Goal: Information Seeking & Learning: Stay updated

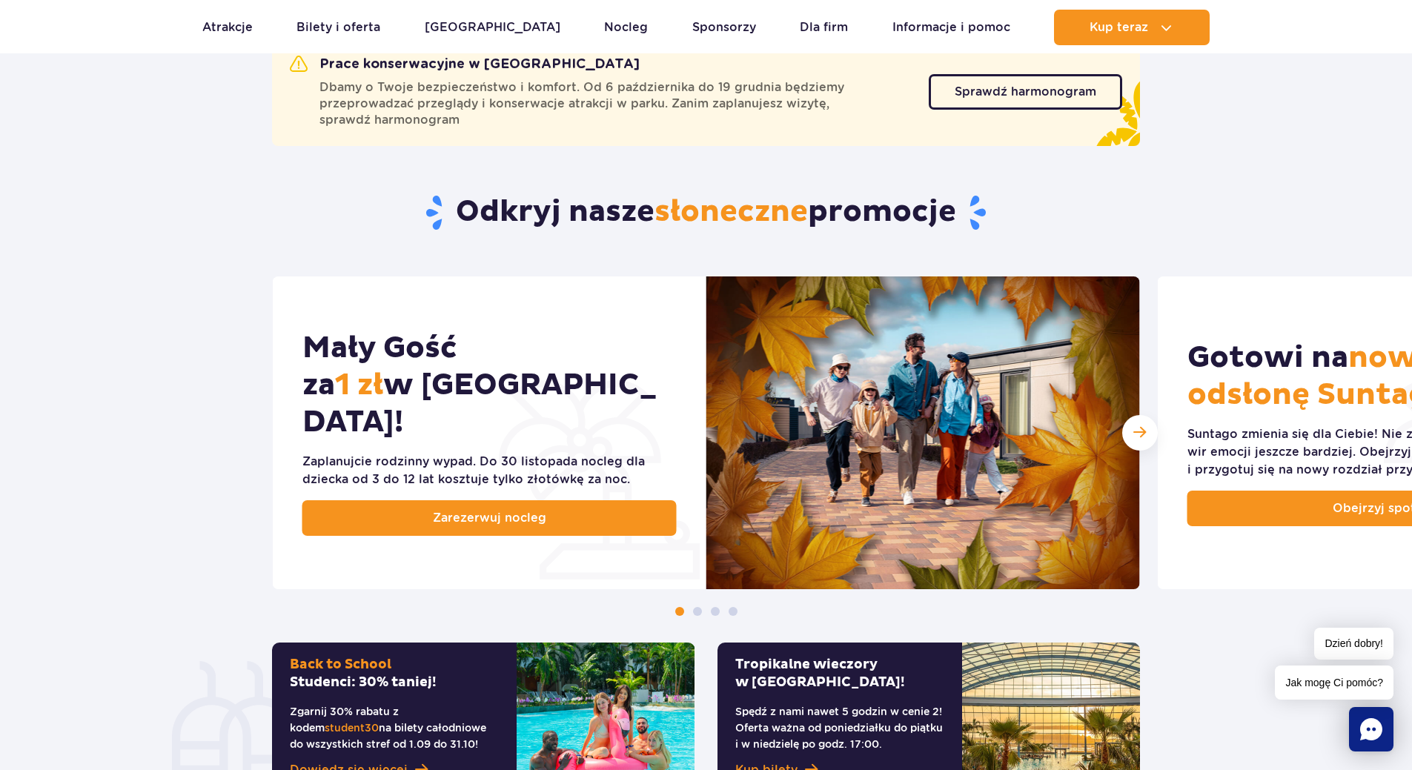
scroll to position [593, 0]
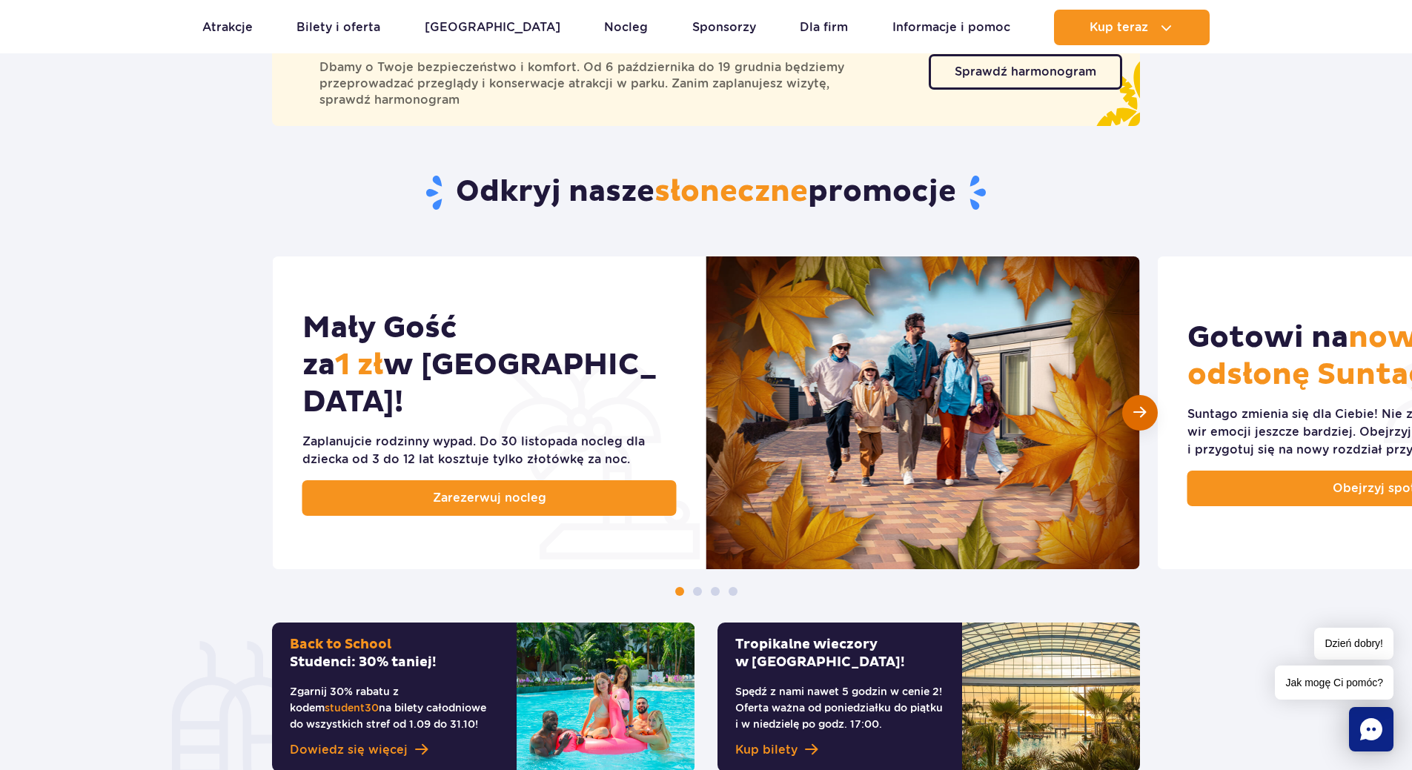
click at [1148, 410] on div "Następny slajd" at bounding box center [1140, 413] width 36 height 36
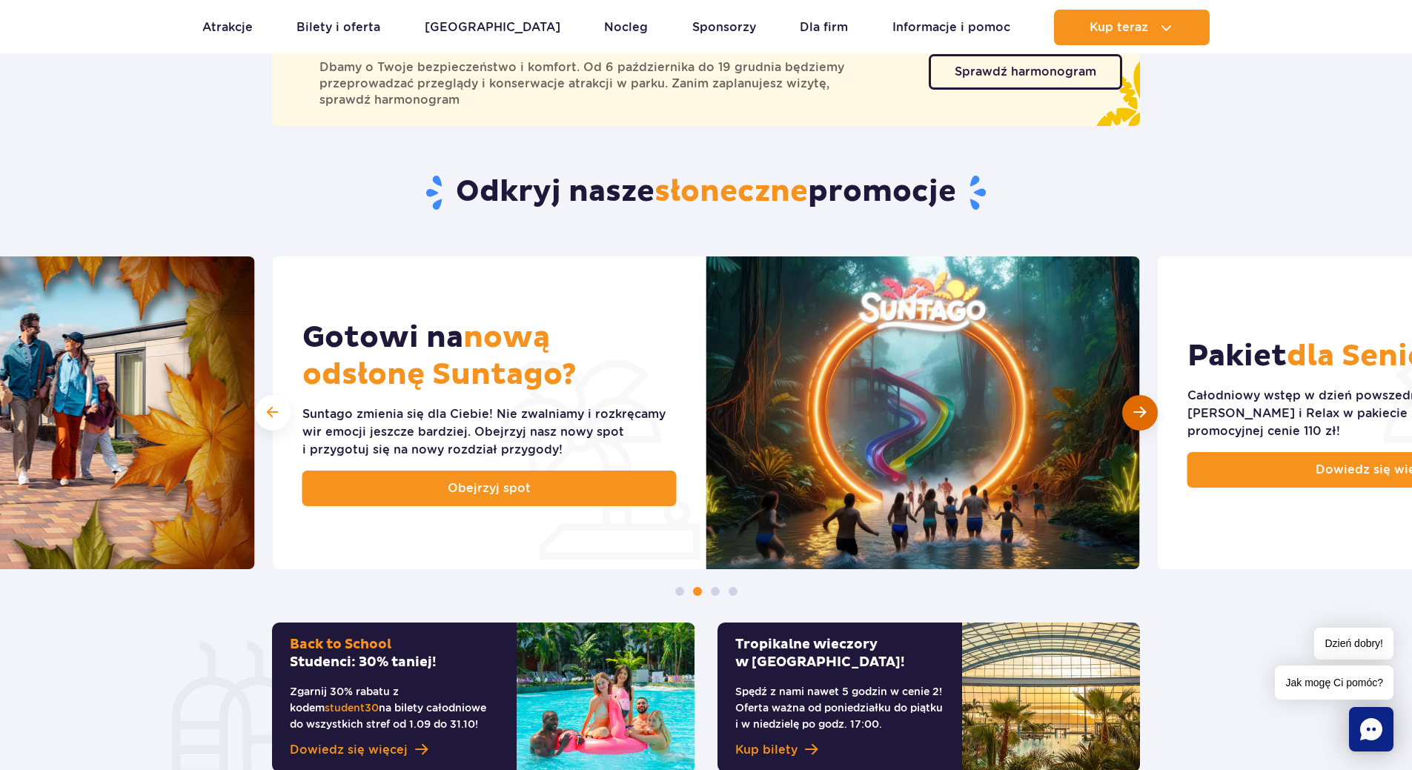
click at [1148, 410] on div "Następny slajd" at bounding box center [1140, 413] width 36 height 36
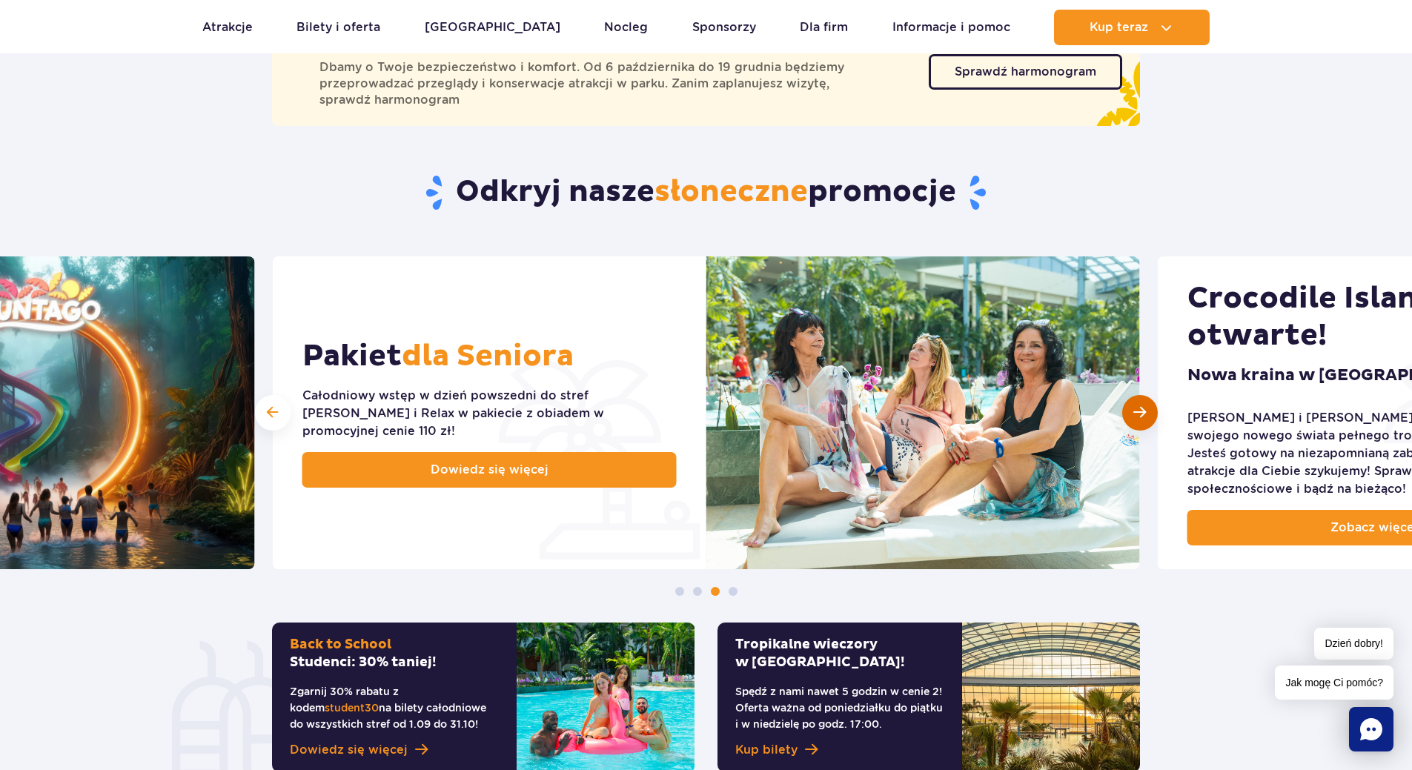
click at [1148, 410] on div "Następny slajd" at bounding box center [1140, 413] width 36 height 36
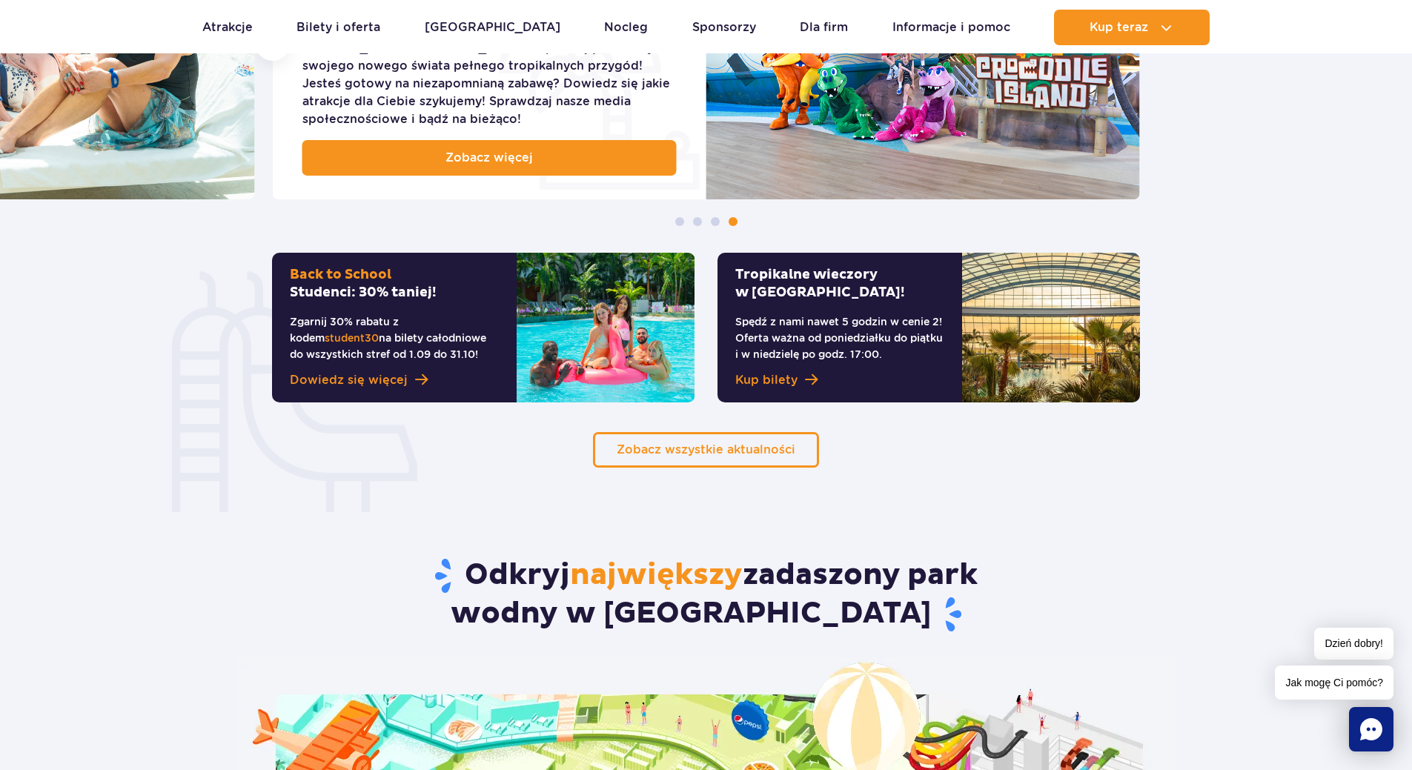
scroll to position [963, 0]
click at [759, 438] on link "Zobacz wszystkie aktualności" at bounding box center [706, 449] width 226 height 36
